Goal: Information Seeking & Learning: Learn about a topic

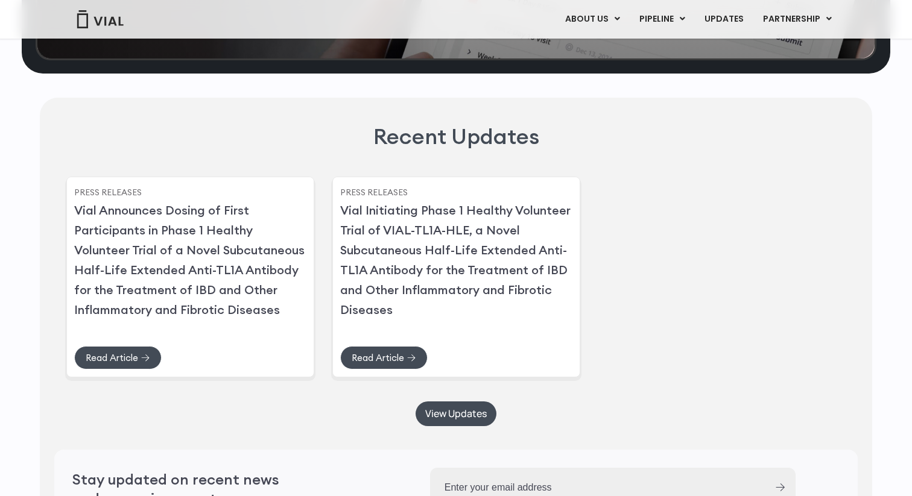
scroll to position [2922, 0]
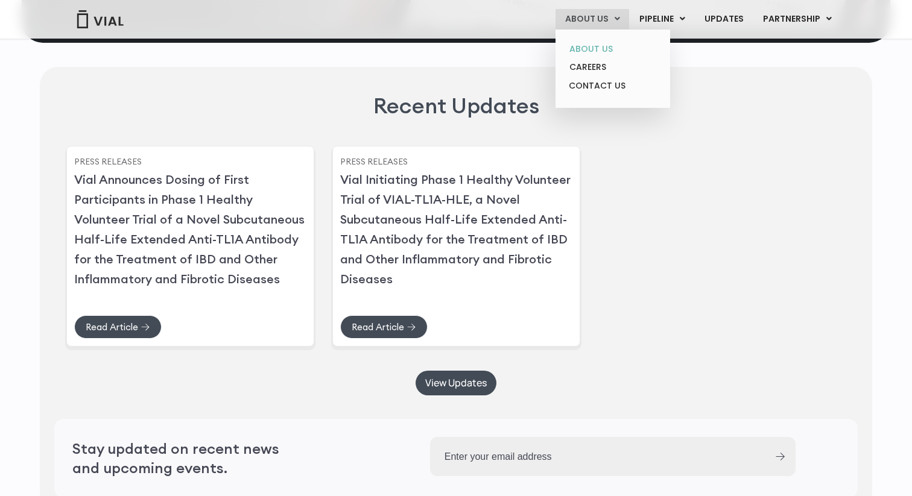
click at [602, 40] on link "ABOUT US" at bounding box center [613, 49] width 106 height 19
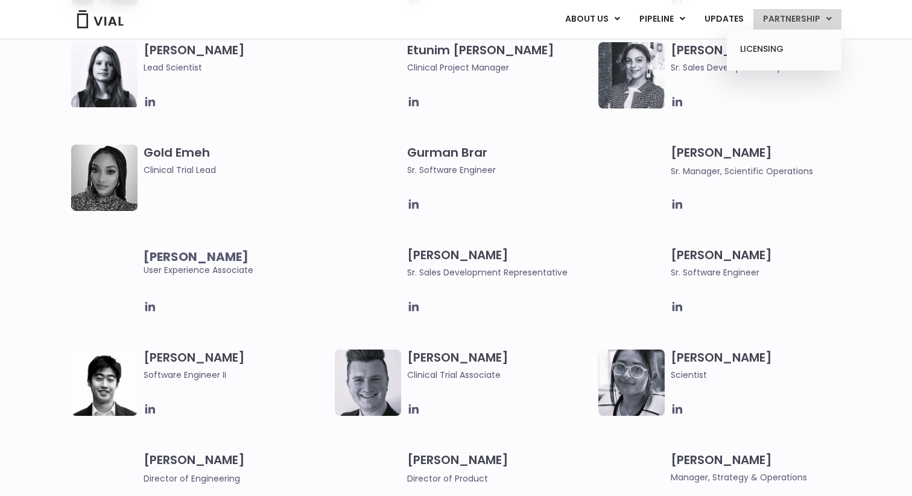
scroll to position [891, 0]
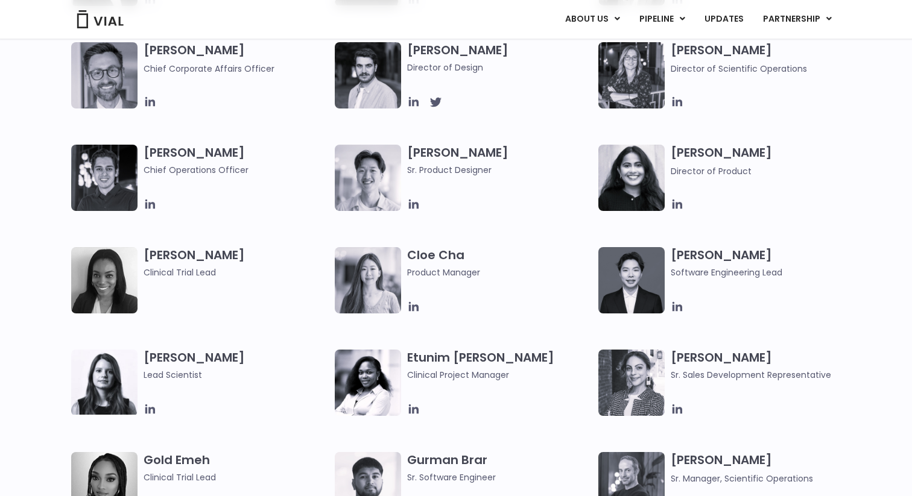
click at [710, 247] on h3 "Christopher Tam Software Engineering Lead" at bounding box center [763, 263] width 185 height 32
click at [687, 266] on span "Software Engineering Lead" at bounding box center [763, 272] width 185 height 13
click at [693, 247] on h3 "Christopher Tam Software Engineering Lead" at bounding box center [763, 263] width 185 height 32
click at [678, 300] on icon at bounding box center [677, 306] width 13 height 13
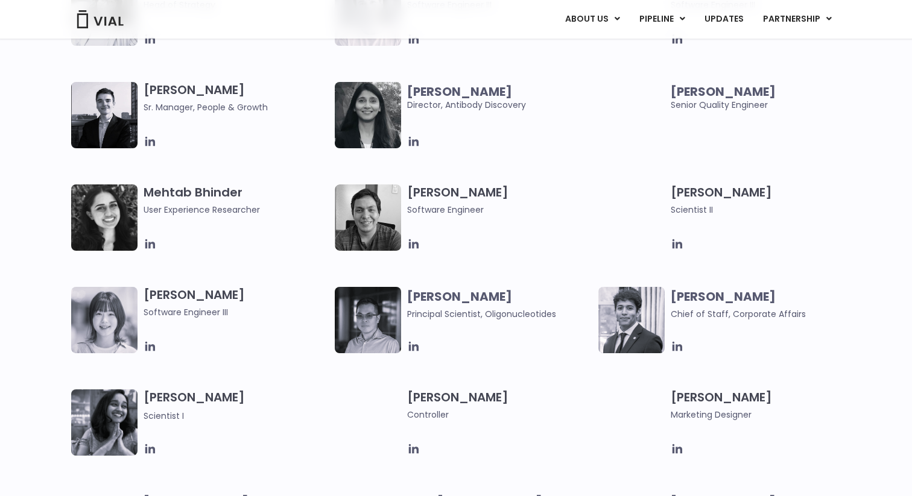
scroll to position [1863, 0]
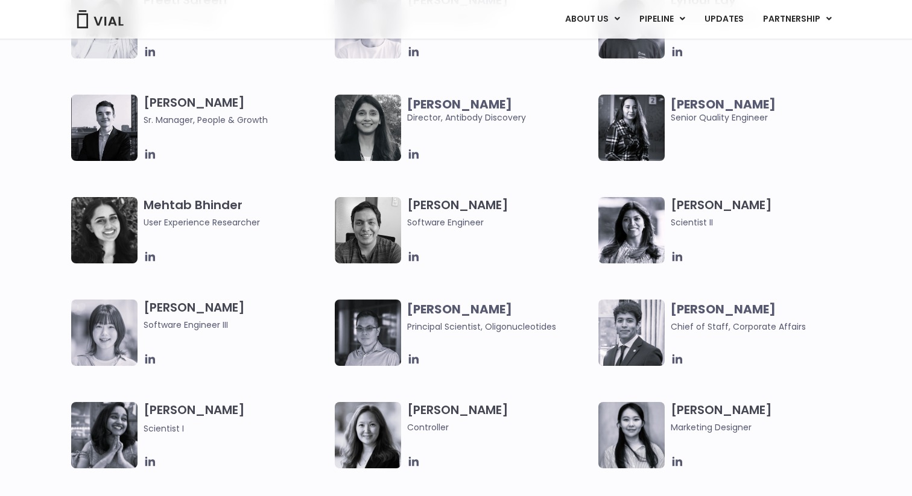
click at [453, 197] on h3 "Paolo Castro Software Engineer" at bounding box center [499, 213] width 185 height 32
click at [448, 197] on h3 "Paolo Castro Software Engineer" at bounding box center [499, 213] width 185 height 32
click at [449, 197] on h3 "Paolo Castro Software Engineer" at bounding box center [499, 213] width 185 height 32
click at [414, 250] on icon at bounding box center [413, 256] width 13 height 13
click at [466, 321] on span "Principal Scientist, Oligonucleotides" at bounding box center [481, 327] width 149 height 12
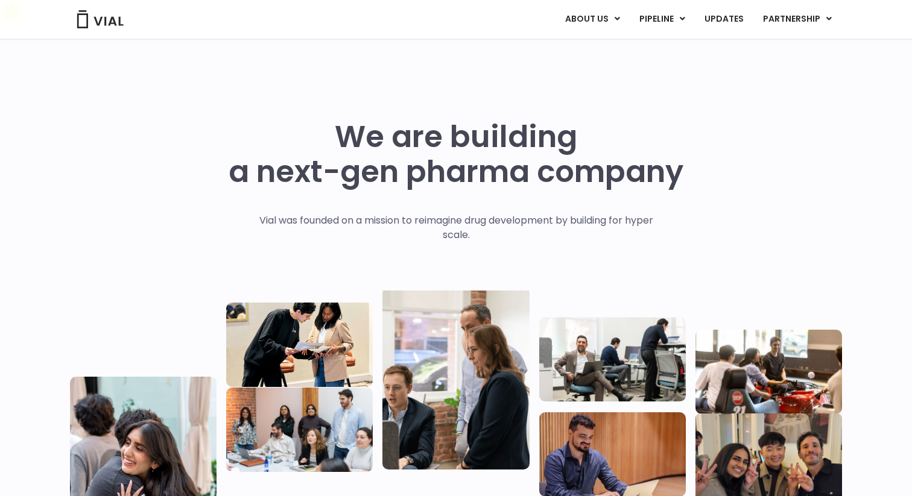
scroll to position [2413, 0]
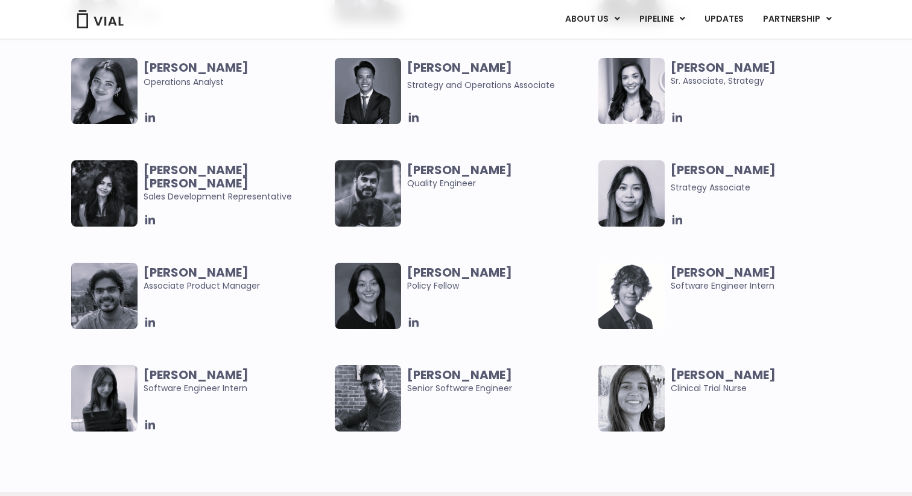
click at [693, 264] on b "Ethan Cook" at bounding box center [723, 272] width 105 height 17
click at [687, 264] on b "Ethan Cook" at bounding box center [723, 272] width 105 height 17
click at [683, 266] on span "Ethan Cook Software Engineer Intern" at bounding box center [763, 279] width 185 height 27
click at [675, 266] on span "Ethan Cook Software Engineer Intern" at bounding box center [763, 279] width 185 height 27
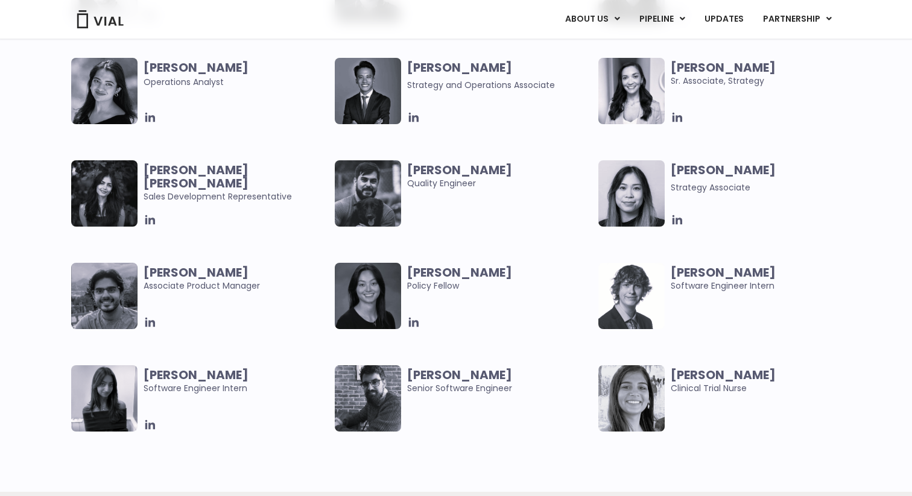
click at [626, 264] on img at bounding box center [631, 296] width 66 height 66
click at [683, 264] on b "Ethan Cook" at bounding box center [723, 272] width 105 height 17
click at [695, 264] on b "Ethan Cook" at bounding box center [723, 272] width 105 height 17
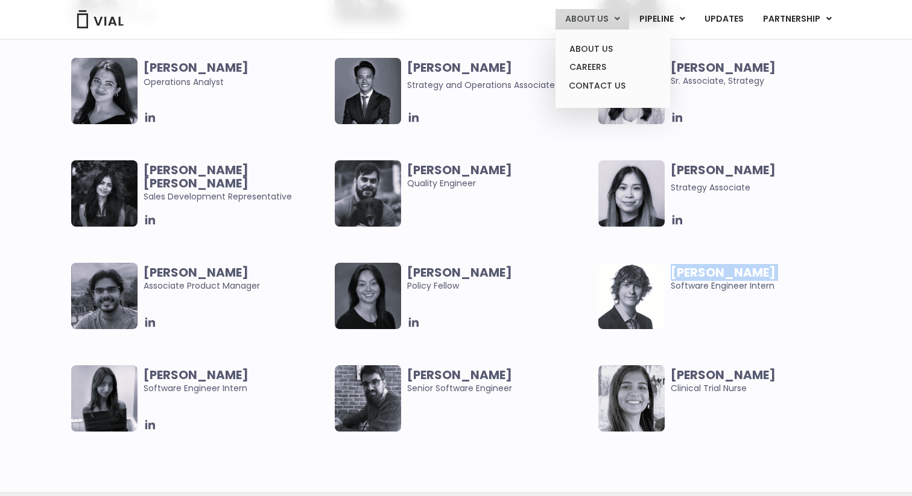
copy b "Ethan Cook"
